Goal: Check status: Check status

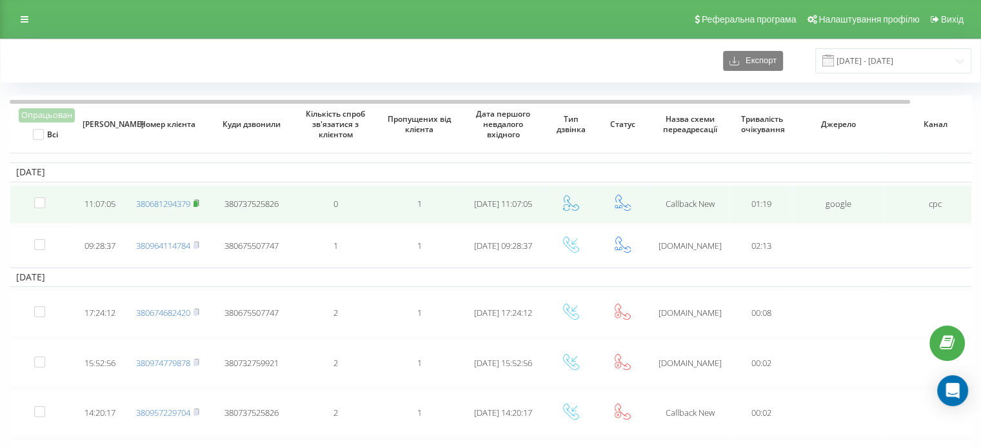
click at [197, 204] on rect at bounding box center [196, 204] width 4 height 6
